Goal: Task Accomplishment & Management: Use online tool/utility

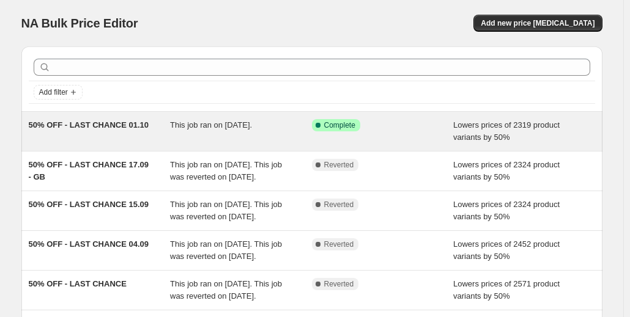
click at [104, 125] on span "50% OFF - LAST CHANCE 01.10" at bounding box center [89, 124] width 120 height 9
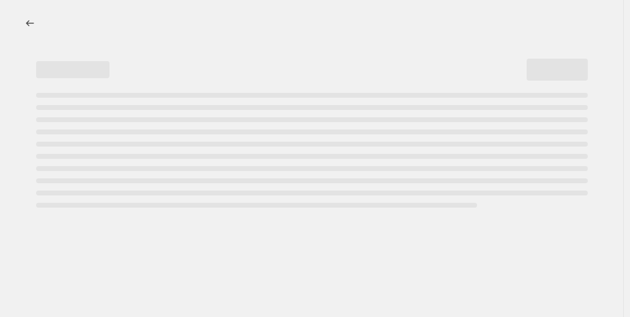
select select "percentage"
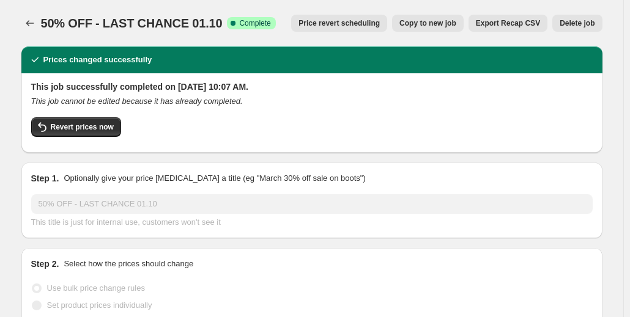
select select "collection"
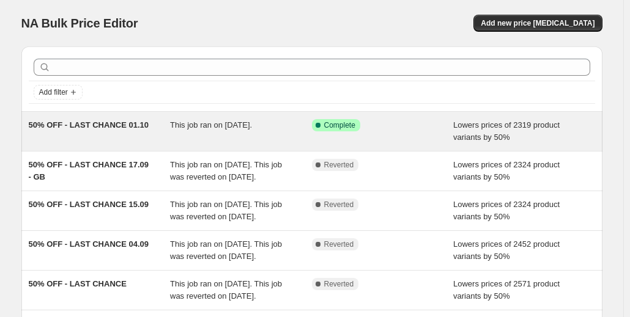
click at [187, 129] on span "This job ran on [DATE]." at bounding box center [211, 124] width 82 height 9
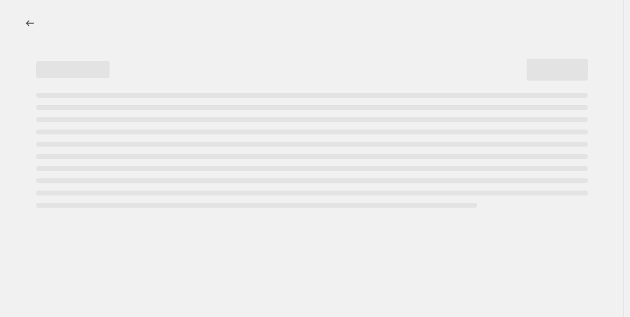
select select "percentage"
select select "collection"
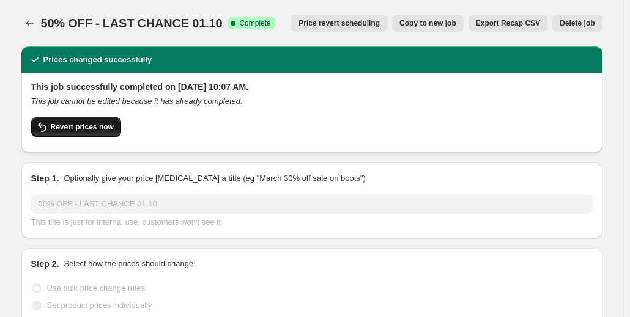
click at [97, 133] on button "Revert prices now" at bounding box center [76, 127] width 90 height 20
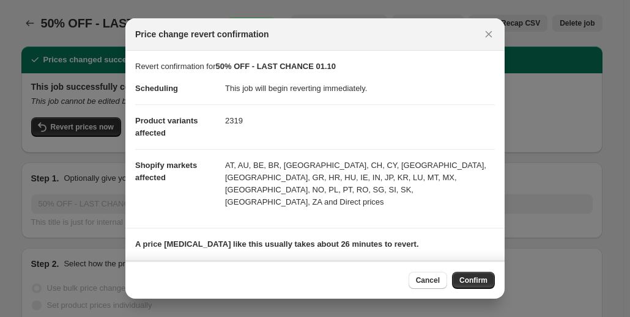
scroll to position [78, 0]
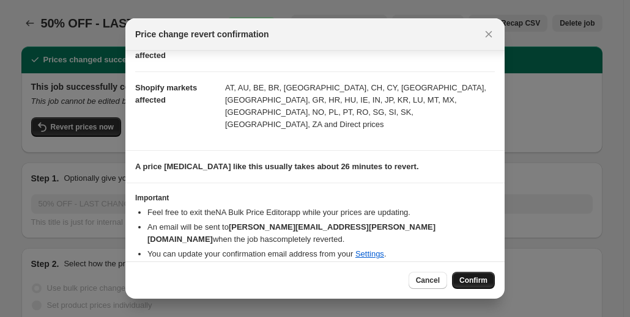
click at [471, 279] on span "Confirm" at bounding box center [473, 281] width 28 height 10
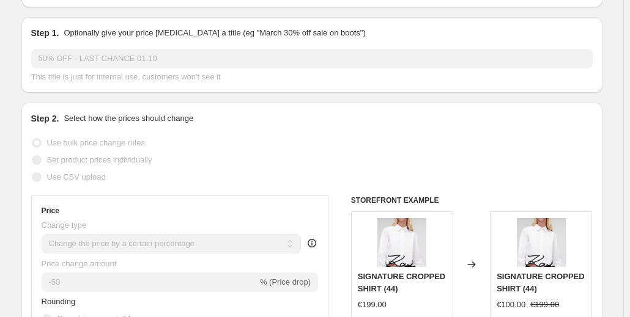
scroll to position [0, 0]
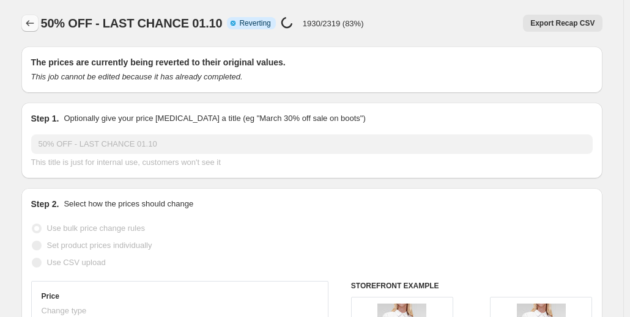
click at [29, 24] on icon "Price change jobs" at bounding box center [30, 23] width 12 height 12
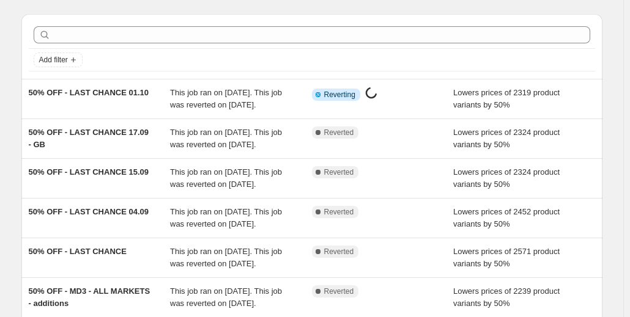
scroll to position [33, 0]
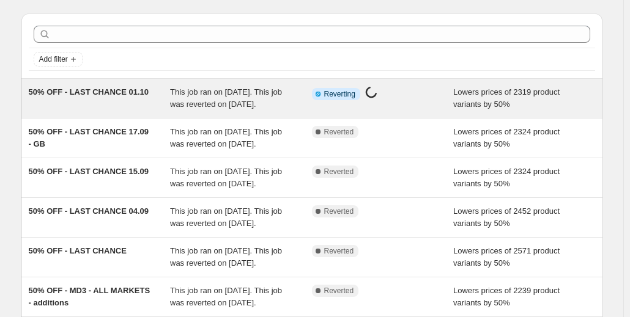
click at [120, 95] on span "50% OFF - LAST CHANCE 01.10" at bounding box center [89, 91] width 120 height 9
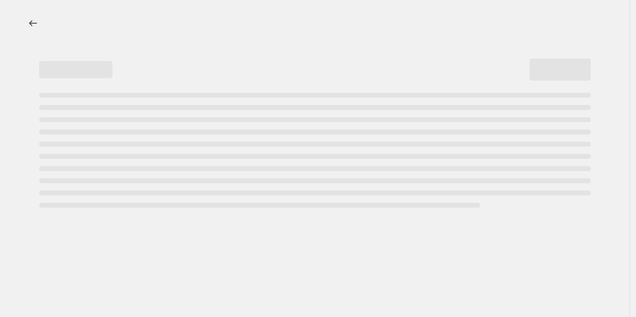
select select "percentage"
select select "collection"
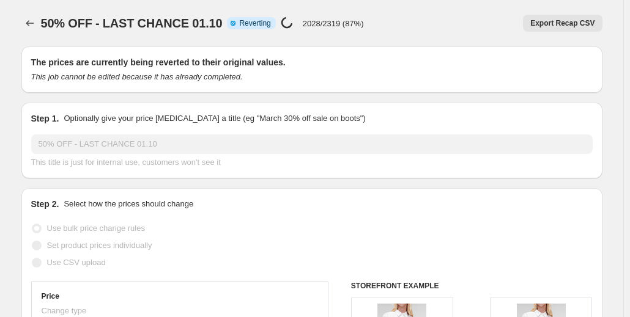
click at [424, 1] on div "50% OFF - LAST CHANCE 01.10. This page is ready 50% OFF - LAST CHANCE 01.10 Inf…" at bounding box center [311, 23] width 581 height 46
click at [26, 25] on button "Price change jobs" at bounding box center [29, 23] width 17 height 17
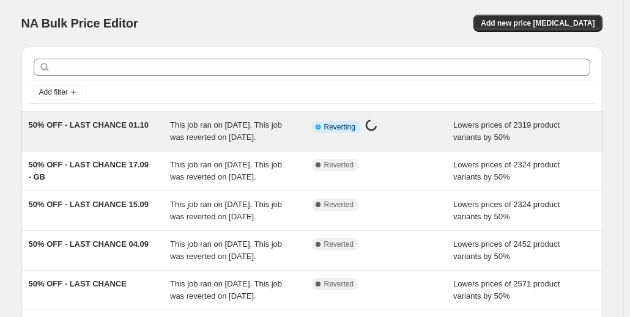
drag, startPoint x: 390, startPoint y: 143, endPoint x: 287, endPoint y: 143, distance: 102.7
click at [287, 143] on div "This job ran on [DATE]. This job was reverted on [DATE]." at bounding box center [241, 131] width 142 height 24
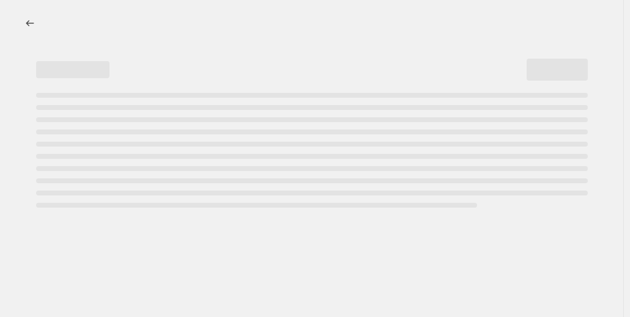
select select "percentage"
select select "collection"
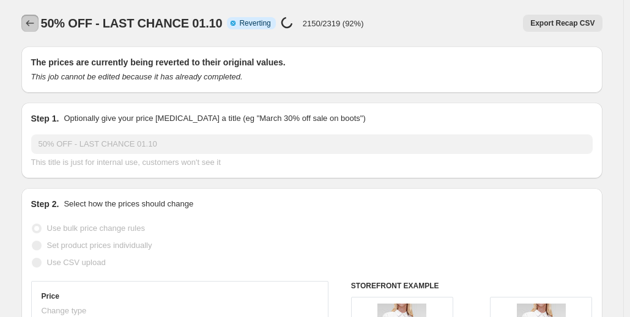
click at [31, 24] on icon "Price change jobs" at bounding box center [30, 23] width 8 height 6
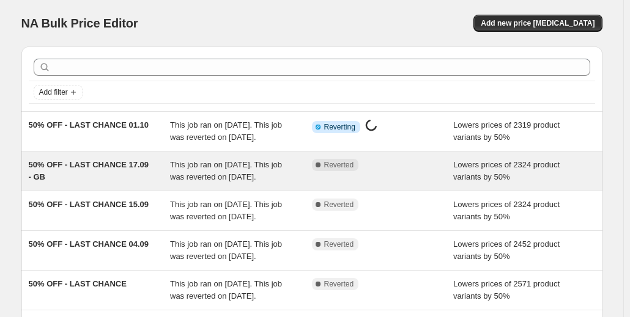
click at [135, 179] on span "50% OFF - LAST CHANCE 17.09 - GB" at bounding box center [89, 170] width 120 height 21
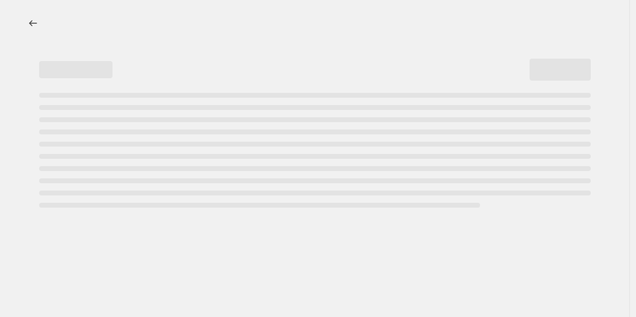
select select "percentage"
select select "collection"
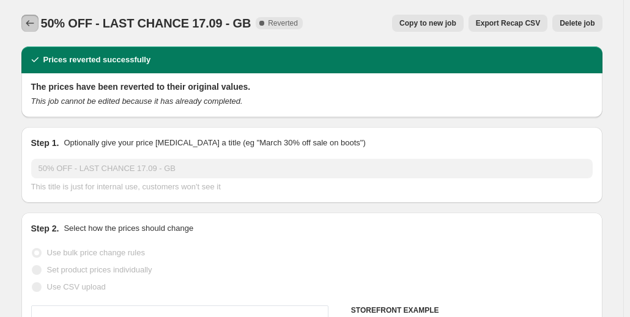
click at [28, 22] on icon "Price change jobs" at bounding box center [30, 23] width 12 height 12
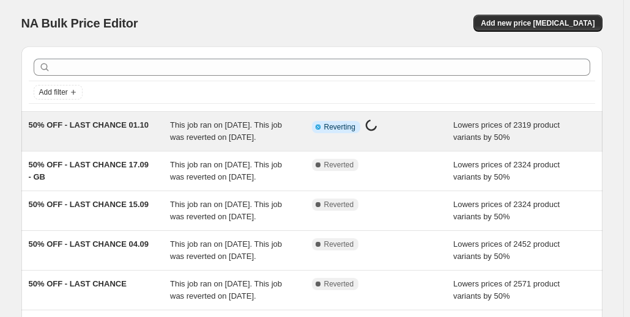
click at [223, 135] on span "This job ran on [DATE]. This job was reverted on [DATE]." at bounding box center [226, 130] width 112 height 21
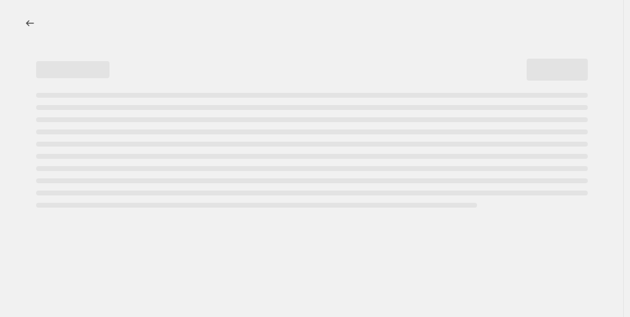
select select "percentage"
select select "collection"
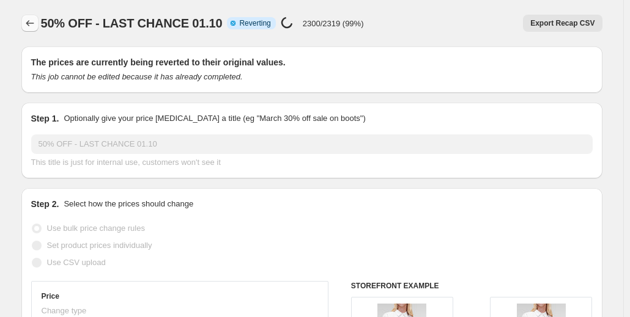
click at [28, 20] on icon "Price change jobs" at bounding box center [30, 23] width 12 height 12
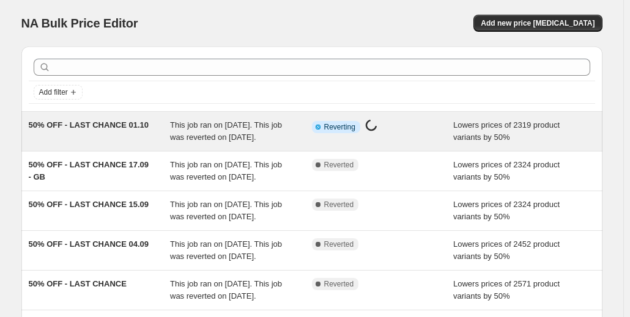
click at [72, 124] on span "50% OFF - LAST CHANCE 01.10" at bounding box center [89, 124] width 120 height 9
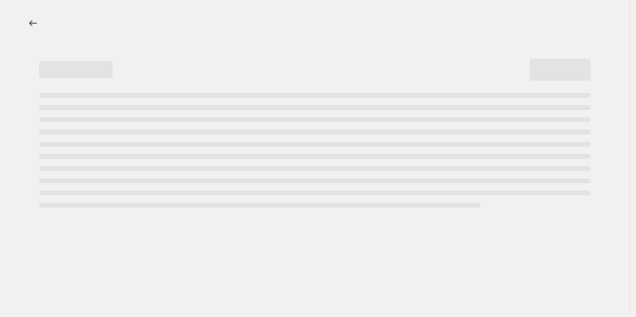
select select "percentage"
select select "collection"
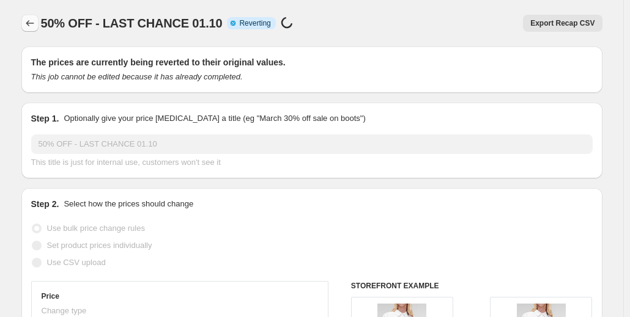
click at [29, 23] on icon "Price change jobs" at bounding box center [30, 23] width 12 height 12
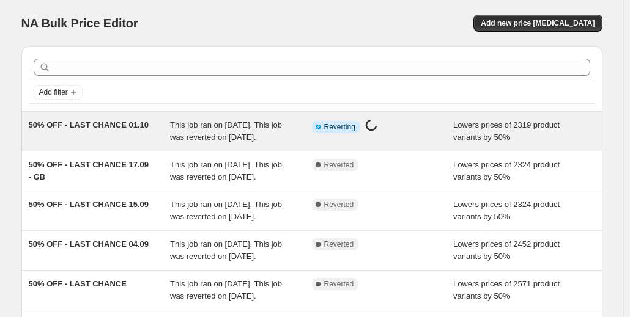
click at [111, 125] on span "50% OFF - LAST CHANCE 01.10" at bounding box center [89, 124] width 120 height 9
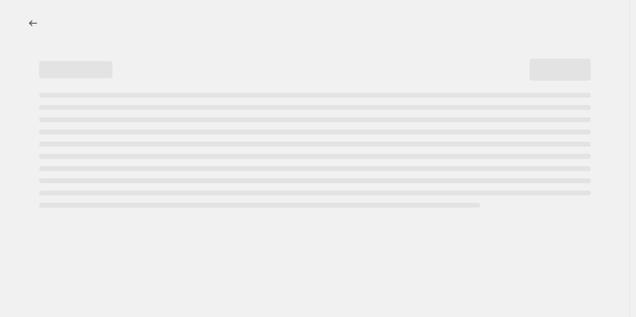
select select "percentage"
select select "collection"
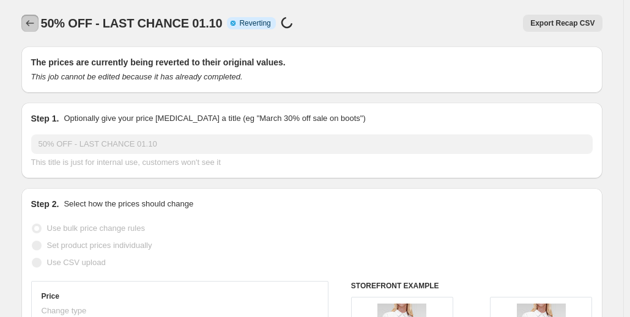
click at [33, 29] on icon "Price change jobs" at bounding box center [30, 23] width 12 height 12
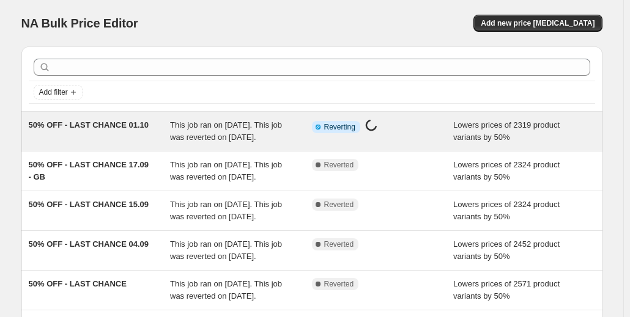
click at [256, 125] on span "This job ran on [DATE]. This job was reverted on [DATE]." at bounding box center [226, 130] width 112 height 21
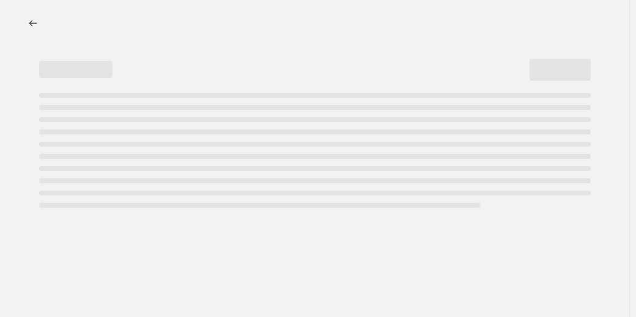
select select "percentage"
select select "collection"
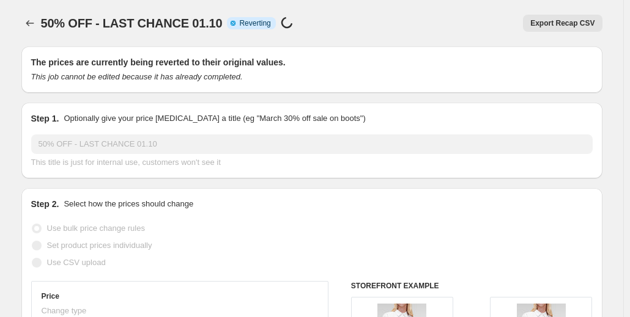
click at [24, 19] on div at bounding box center [31, 23] width 20 height 17
click at [29, 19] on icon "Price change jobs" at bounding box center [30, 23] width 12 height 12
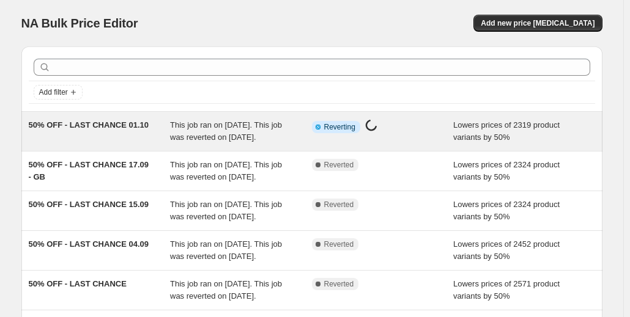
click at [237, 127] on span "This job ran on [DATE]. This job was reverted on [DATE]." at bounding box center [226, 130] width 112 height 21
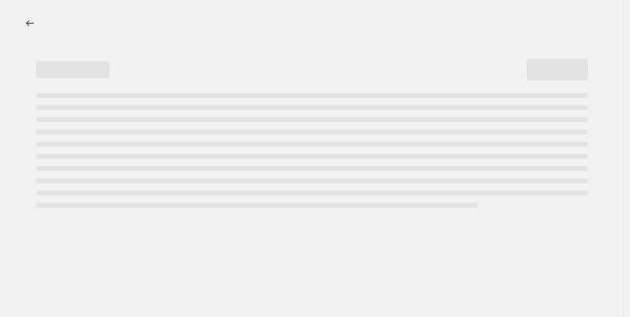
select select "percentage"
select select "collection"
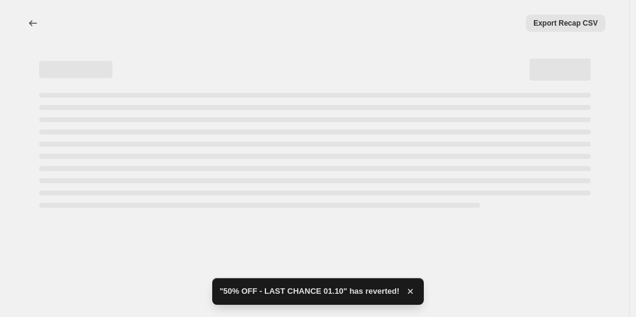
select select "percentage"
select select "collection"
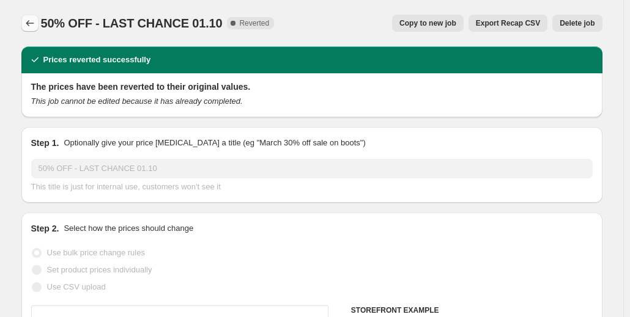
click at [35, 21] on icon "Price change jobs" at bounding box center [30, 23] width 12 height 12
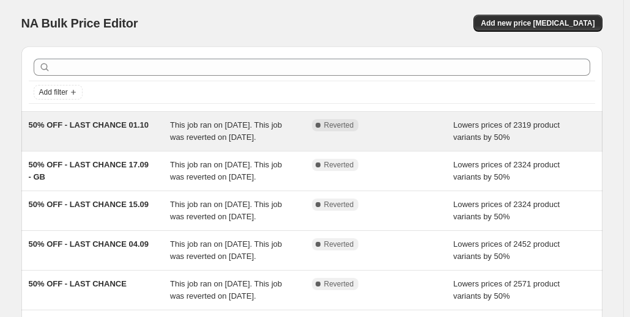
click at [218, 125] on span "This job ran on [DATE]. This job was reverted on [DATE]." at bounding box center [226, 130] width 112 height 21
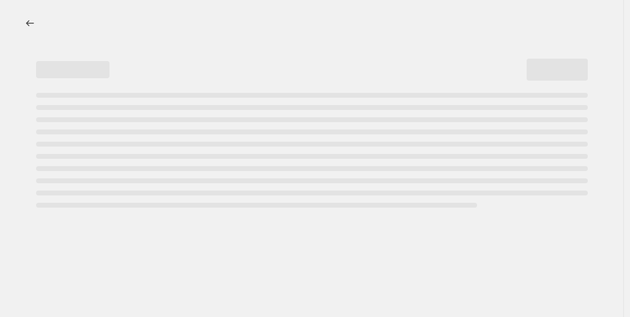
select select "percentage"
select select "collection"
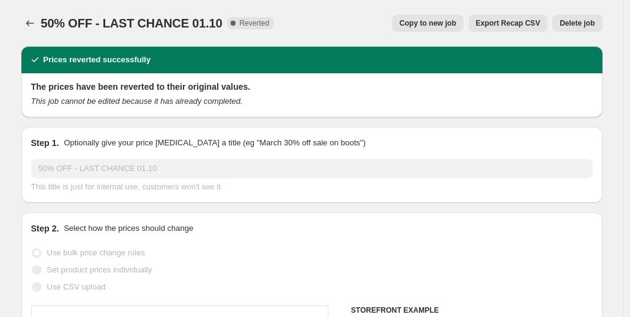
click at [418, 23] on span "Copy to new job" at bounding box center [427, 23] width 57 height 10
select select "percentage"
select select "collection"
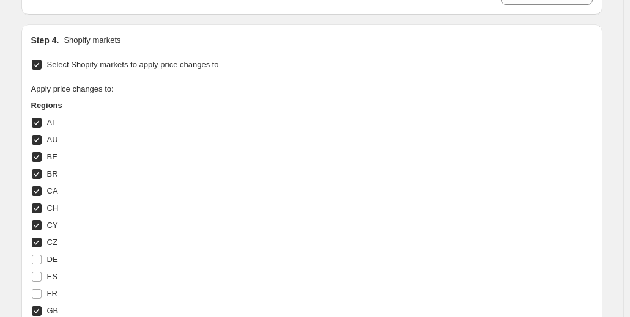
scroll to position [1179, 0]
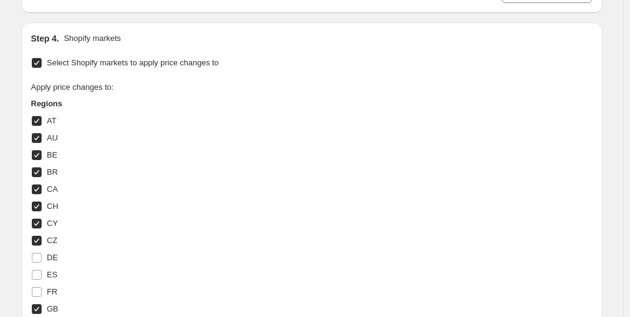
click at [39, 168] on input "BR" at bounding box center [37, 173] width 10 height 10
checkbox input "false"
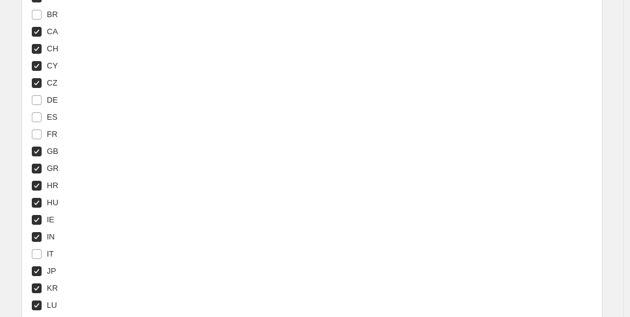
scroll to position [1337, 0]
click at [38, 234] on input "IN" at bounding box center [37, 237] width 10 height 10
checkbox input "false"
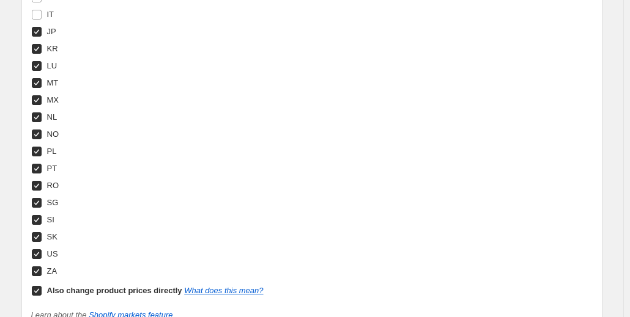
scroll to position [1579, 0]
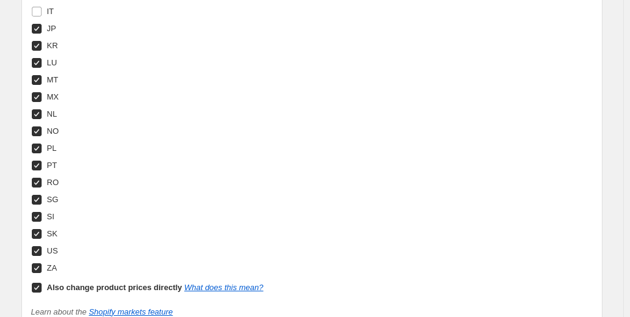
click at [40, 265] on input "ZA" at bounding box center [37, 269] width 10 height 10
checkbox input "false"
click at [39, 198] on input "SG" at bounding box center [37, 200] width 10 height 10
checkbox input "false"
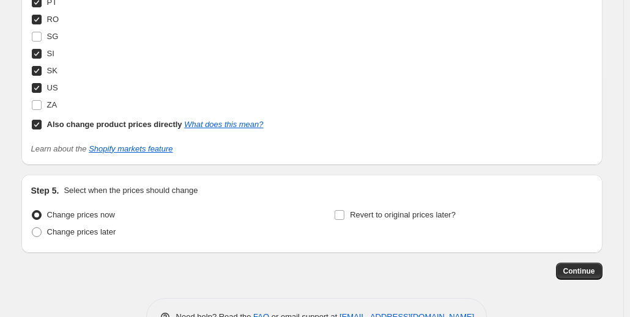
scroll to position [1776, 0]
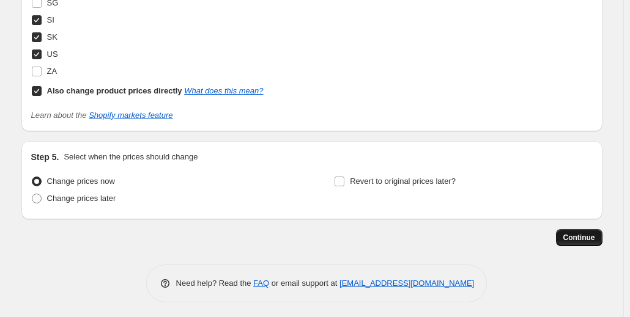
click at [586, 233] on span "Continue" at bounding box center [579, 238] width 32 height 10
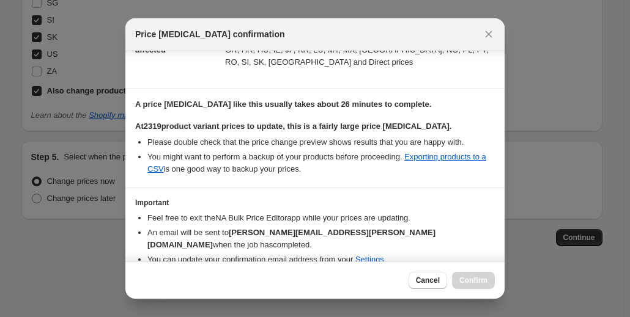
scroll to position [204, 0]
click at [433, 278] on span "Cancel" at bounding box center [428, 281] width 24 height 10
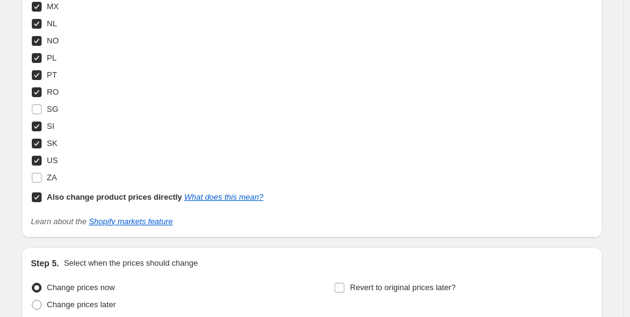
scroll to position [1776, 0]
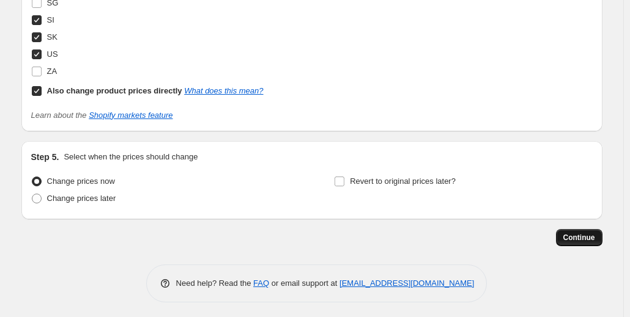
click at [586, 237] on span "Continue" at bounding box center [579, 238] width 32 height 10
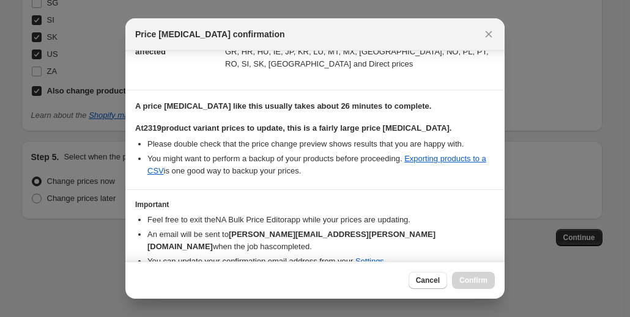
scroll to position [232, 0]
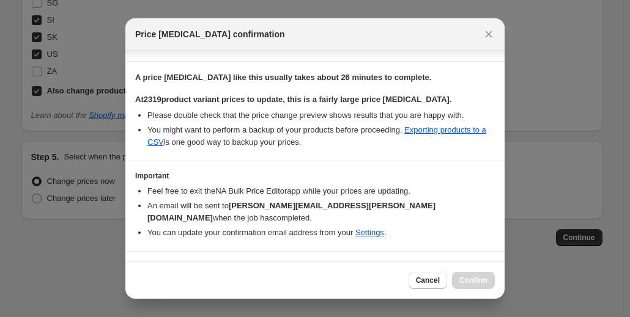
click at [142, 265] on input "I understand that this price change job will affect 2319 product variants" at bounding box center [141, 270] width 10 height 10
checkbox input "true"
click at [468, 281] on span "Confirm" at bounding box center [473, 281] width 28 height 10
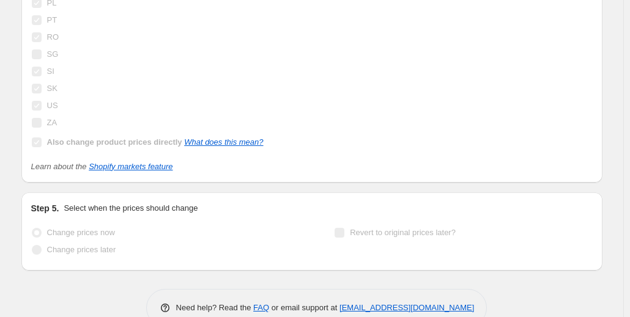
scroll to position [1837, 0]
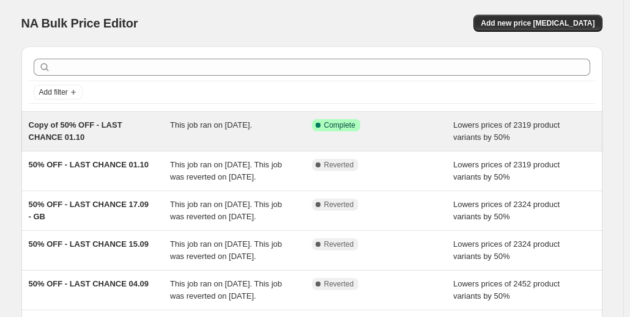
click at [62, 127] on span "Copy of 50% OFF - LAST CHANCE 01.10" at bounding box center [76, 130] width 94 height 21
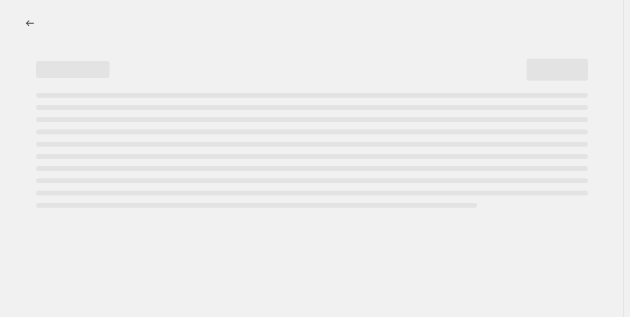
select select "percentage"
select select "collection"
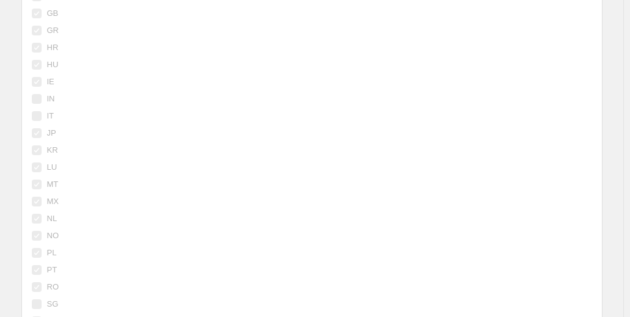
scroll to position [1865, 0]
